Goal: Task Accomplishment & Management: Complete application form

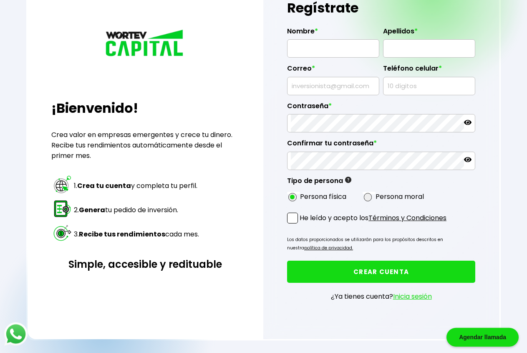
scroll to position [43, 0]
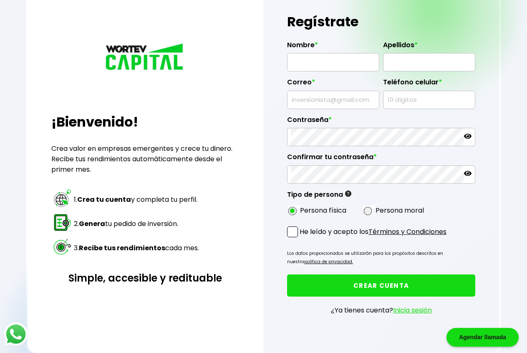
click at [409, 230] on link "Términos y Condiciones" at bounding box center [408, 232] width 78 height 10
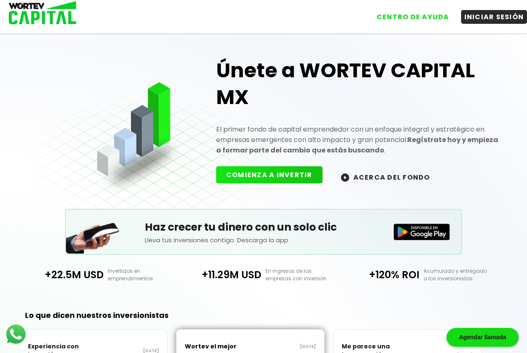
click at [263, 172] on button "COMIENZA A INVERTIR" at bounding box center [269, 174] width 106 height 17
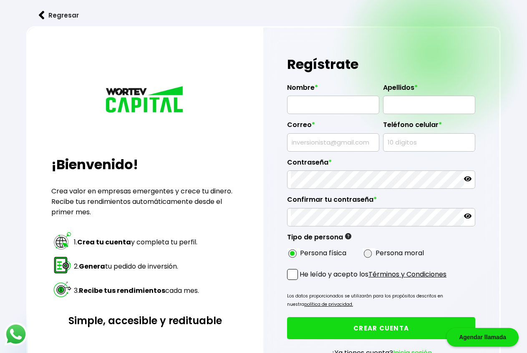
radio input "true"
